Goal: Task Accomplishment & Management: Manage account settings

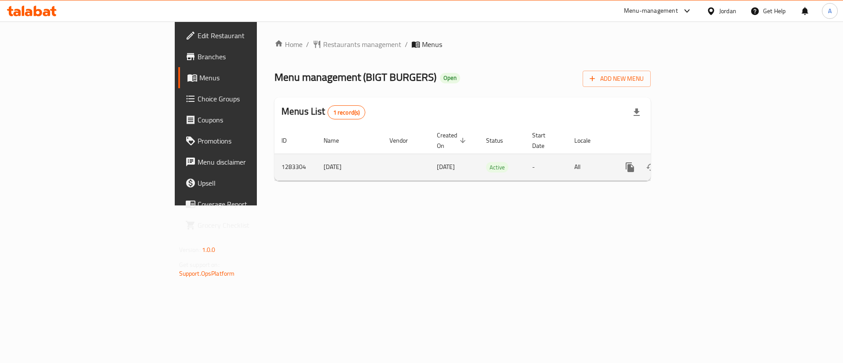
drag, startPoint x: 803, startPoint y: 169, endPoint x: 806, endPoint y: 162, distance: 7.9
click at [711, 166] on td "enhanced table" at bounding box center [662, 167] width 98 height 27
click at [699, 162] on icon "enhanced table" at bounding box center [693, 167] width 11 height 11
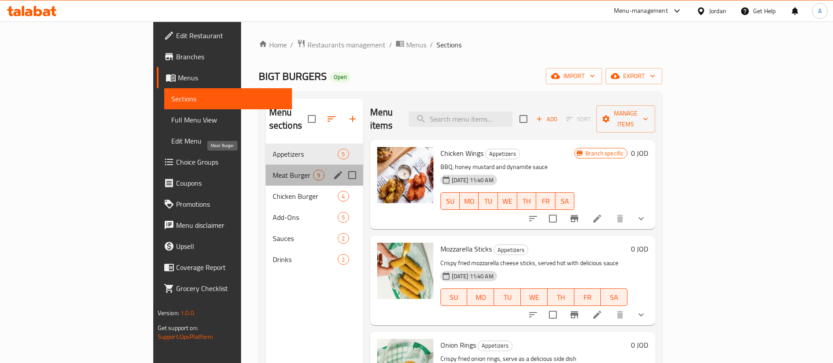
click at [273, 170] on span "Meat Burger" at bounding box center [293, 175] width 41 height 11
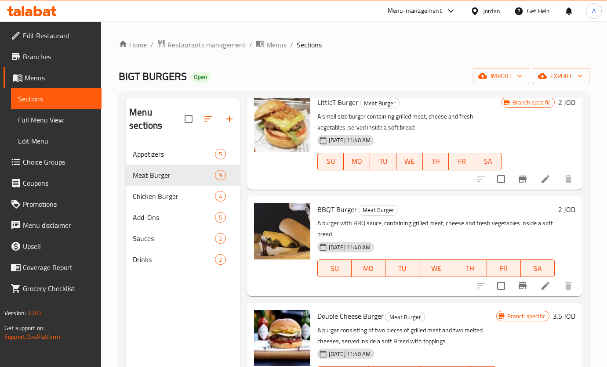
scroll to position [617, 0]
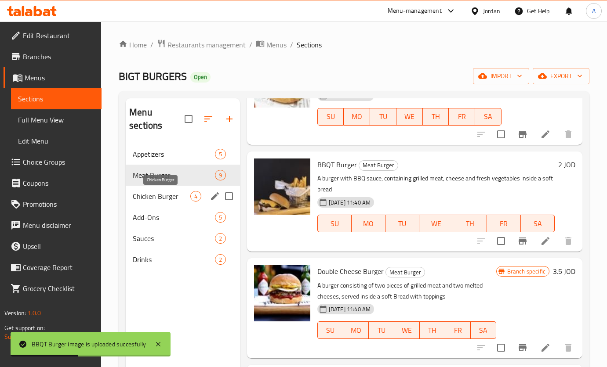
click at [141, 195] on span "Chicken Burger" at bounding box center [162, 196] width 58 height 11
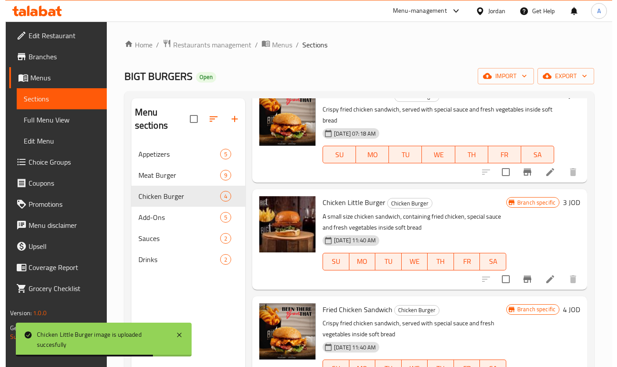
scroll to position [83, 0]
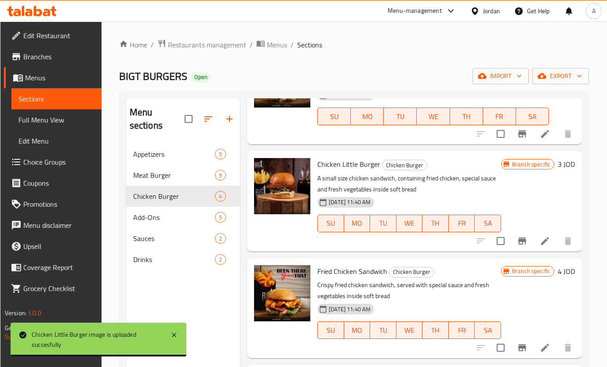
click at [538, 354] on li at bounding box center [544, 348] width 25 height 16
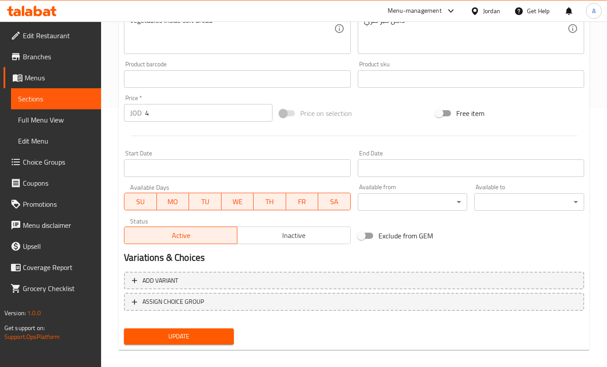
scroll to position [260, 0]
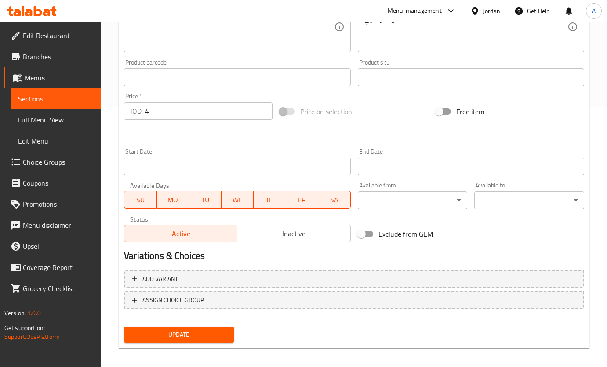
click at [308, 229] on span "Inactive" at bounding box center [294, 234] width 106 height 13
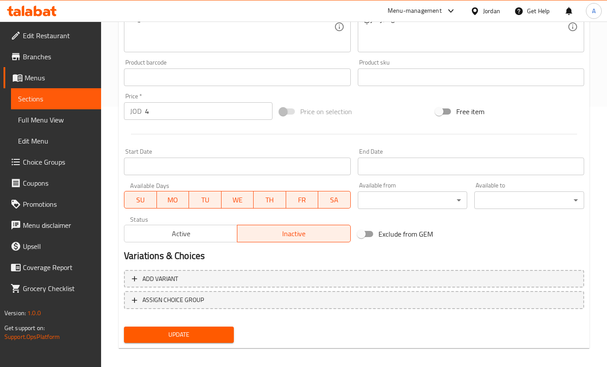
click at [185, 352] on div "Home / Restaurants management / Menus / Sections / item / update Chicken Burger…" at bounding box center [354, 67] width 470 height 577
drag, startPoint x: 190, startPoint y: 338, endPoint x: 193, endPoint y: 333, distance: 6.1
click at [192, 334] on span "Update" at bounding box center [179, 334] width 96 height 11
click at [194, 333] on div at bounding box center [303, 183] width 607 height 367
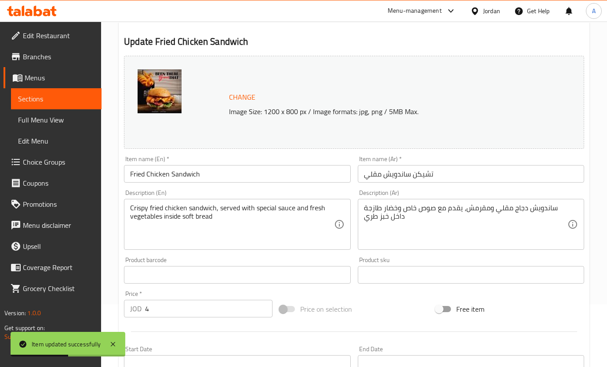
scroll to position [0, 0]
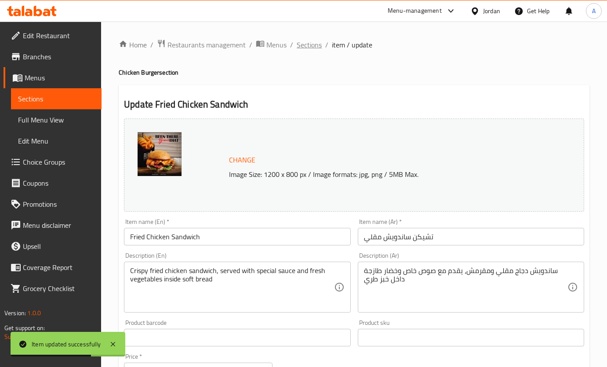
click at [315, 43] on span "Sections" at bounding box center [308, 45] width 25 height 11
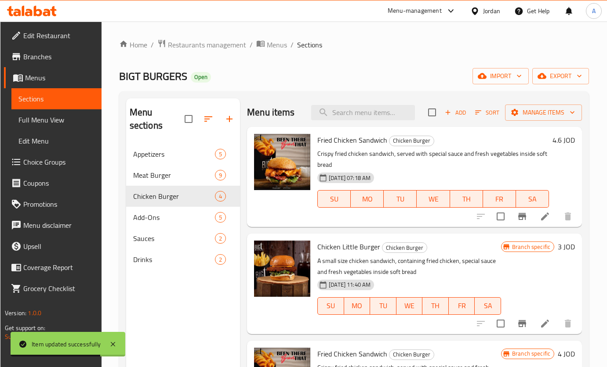
click at [476, 112] on span "Sort" at bounding box center [487, 113] width 24 height 10
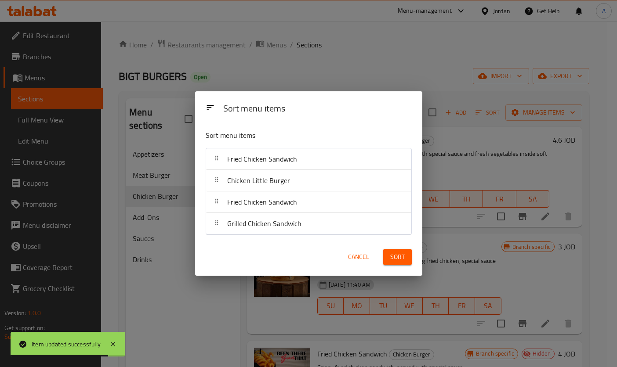
click at [328, 243] on div "Sort menu items Sort menu items Fried Chicken Sandwich Chicken Little Burger Fr…" at bounding box center [308, 183] width 227 height 184
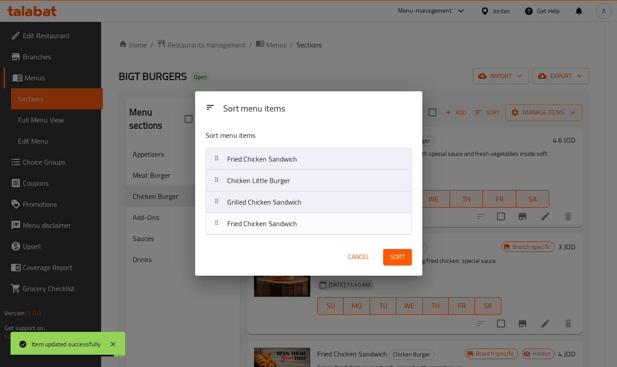
click at [414, 261] on div "Sort" at bounding box center [397, 257] width 39 height 27
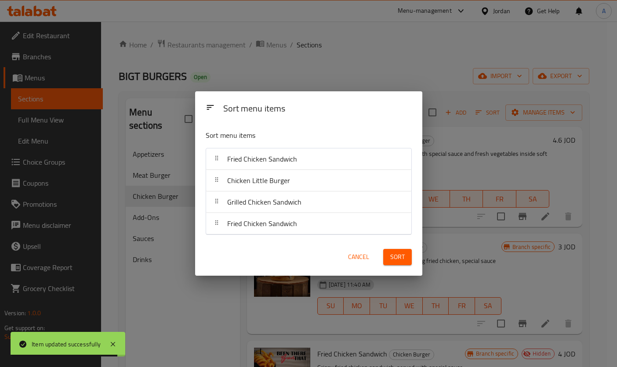
click at [401, 258] on span "Sort" at bounding box center [397, 257] width 14 height 11
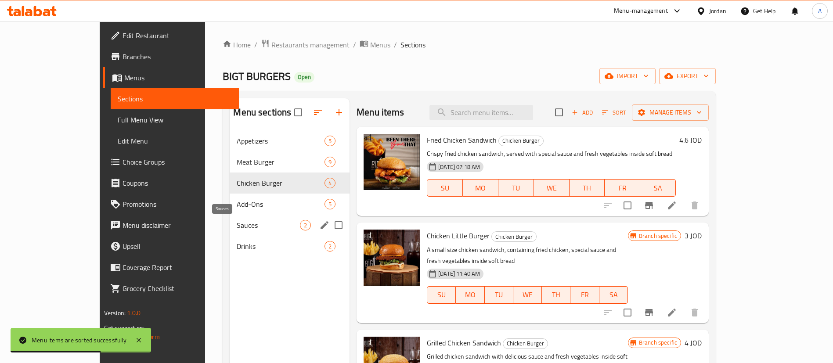
click at [230, 237] on div "Drinks 2" at bounding box center [290, 246] width 120 height 21
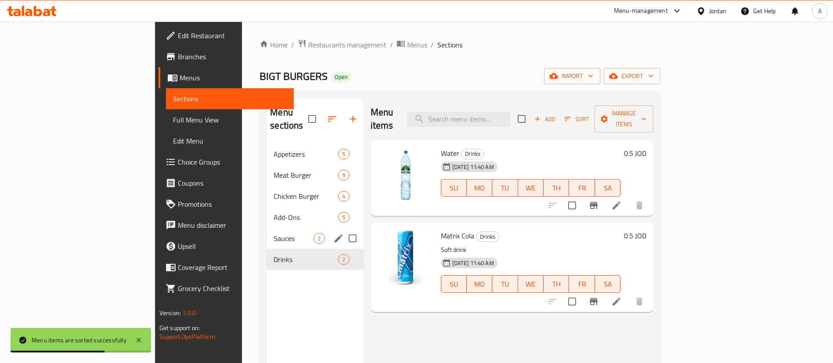
click at [274, 212] on span "Add-Ons" at bounding box center [306, 217] width 65 height 11
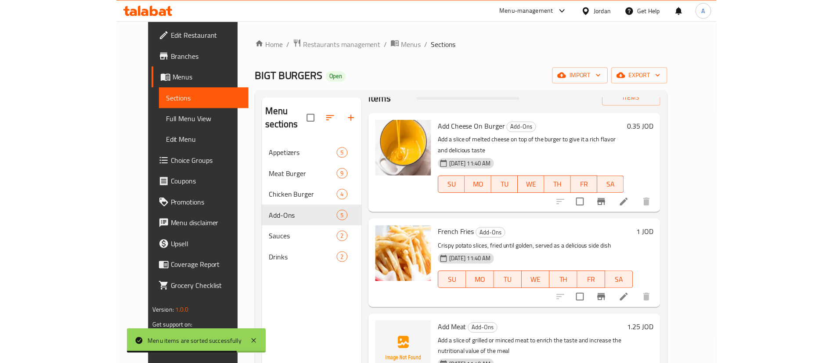
scroll to position [66, 0]
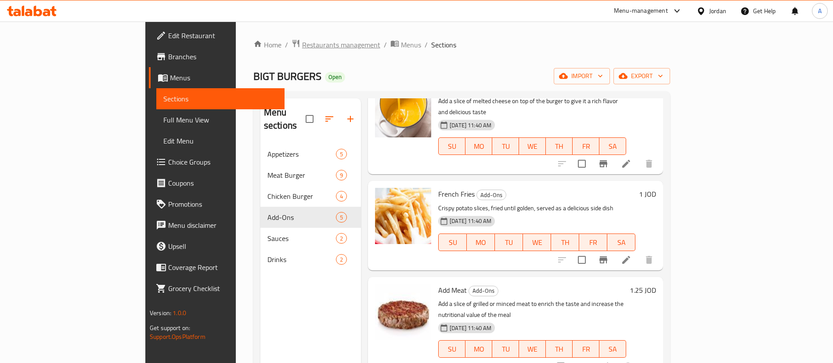
click at [302, 45] on span "Restaurants management" at bounding box center [341, 45] width 78 height 11
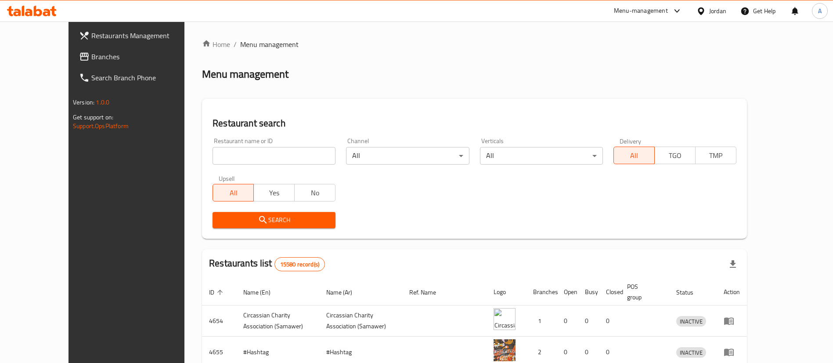
click at [91, 55] on span "Branches" at bounding box center [145, 56] width 109 height 11
